Goal: Go to known website: Access a specific website the user already knows

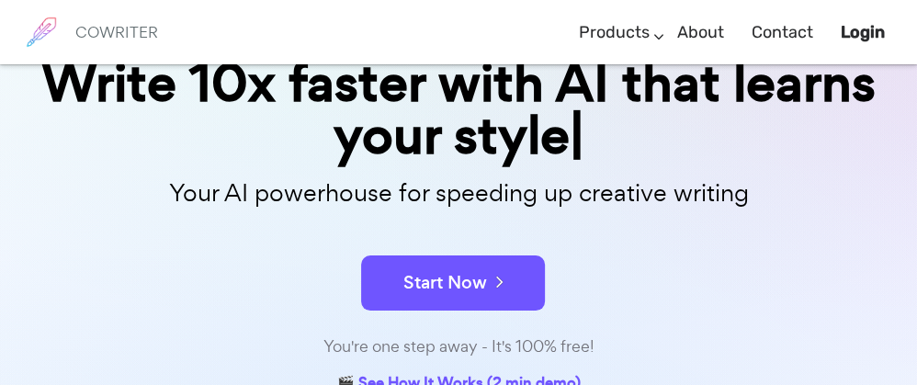
scroll to position [178, 0]
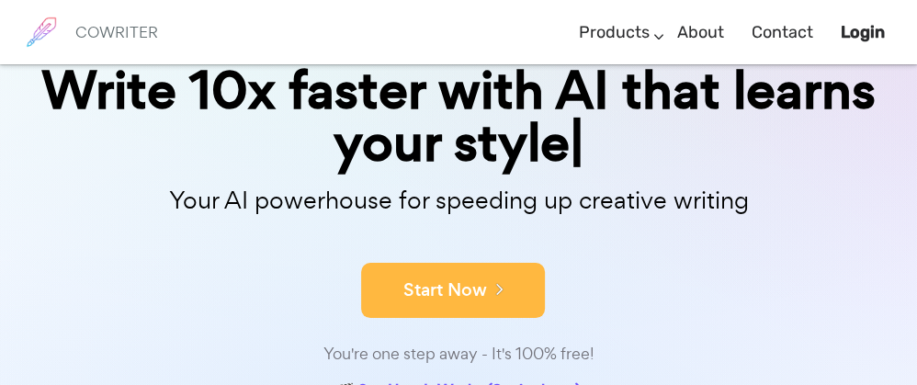
click at [435, 306] on button "Start Now" at bounding box center [453, 290] width 184 height 55
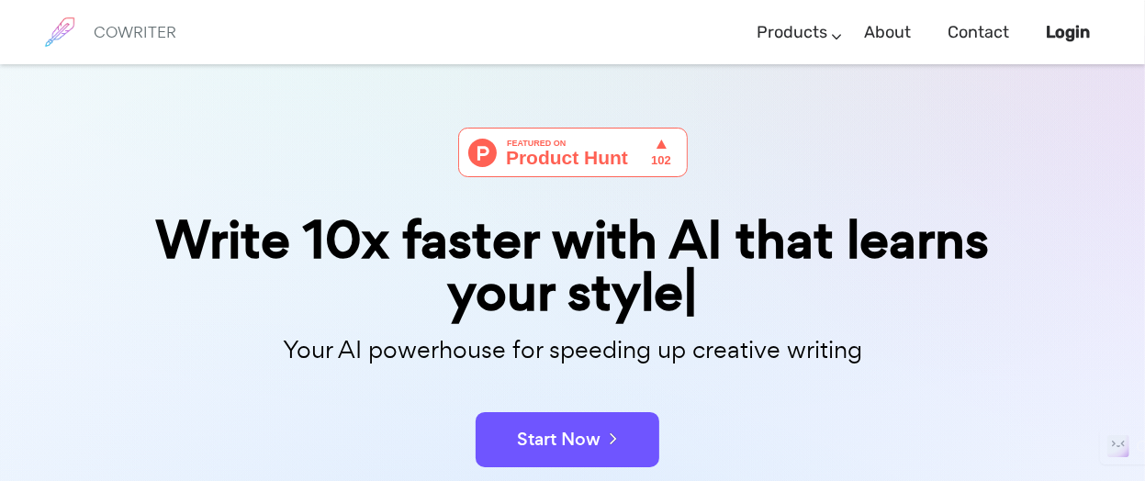
scroll to position [118, 0]
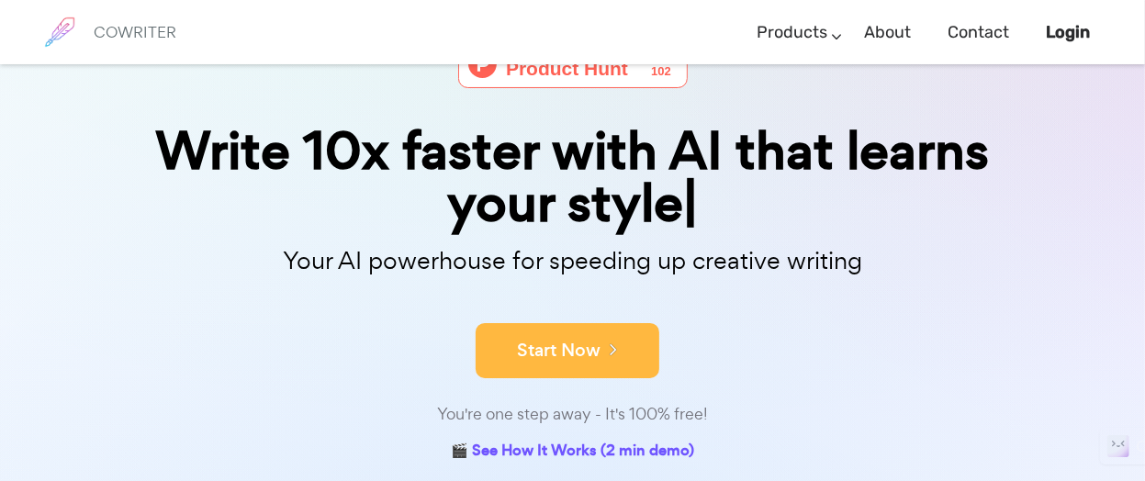
click at [574, 352] on button "Start Now" at bounding box center [568, 350] width 184 height 55
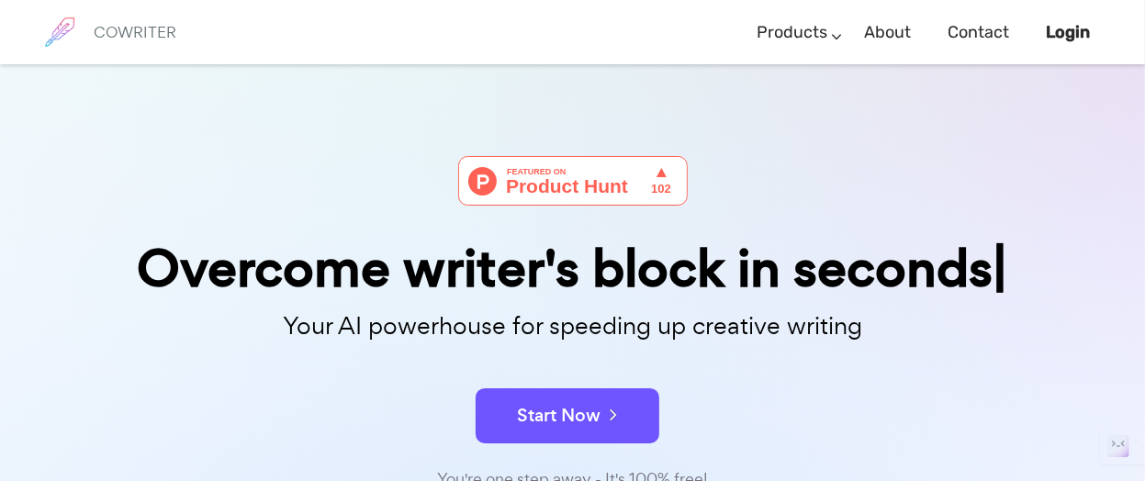
scroll to position [134, 0]
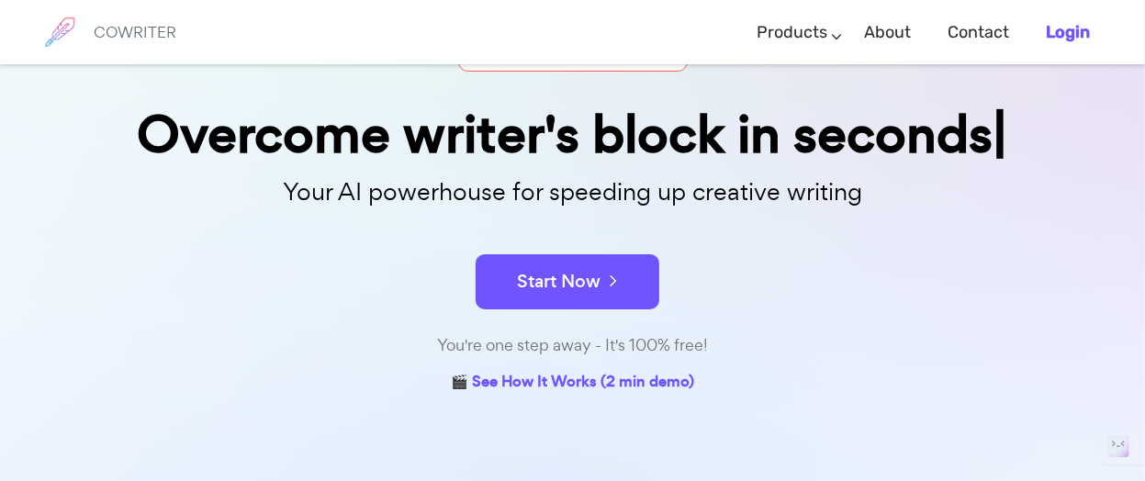
click at [1069, 47] on link "Login" at bounding box center [1068, 33] width 44 height 54
